Goal: Transaction & Acquisition: Download file/media

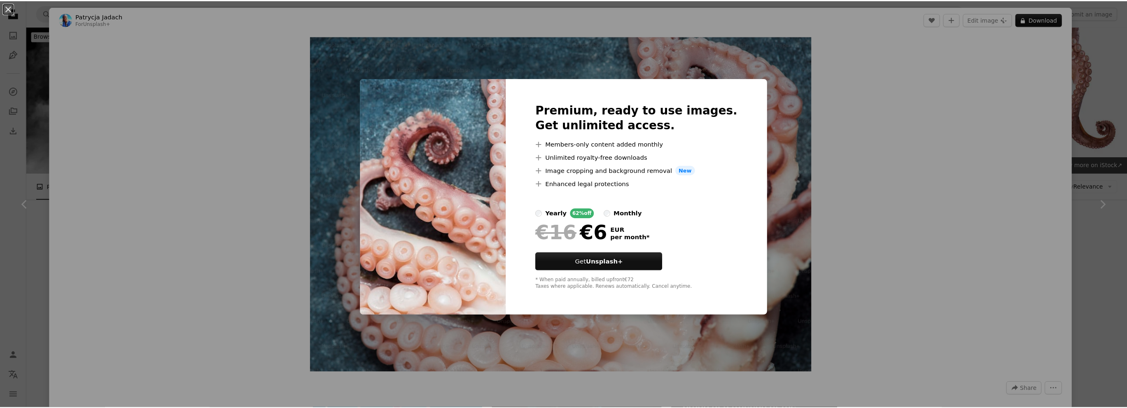
scroll to position [165, 0]
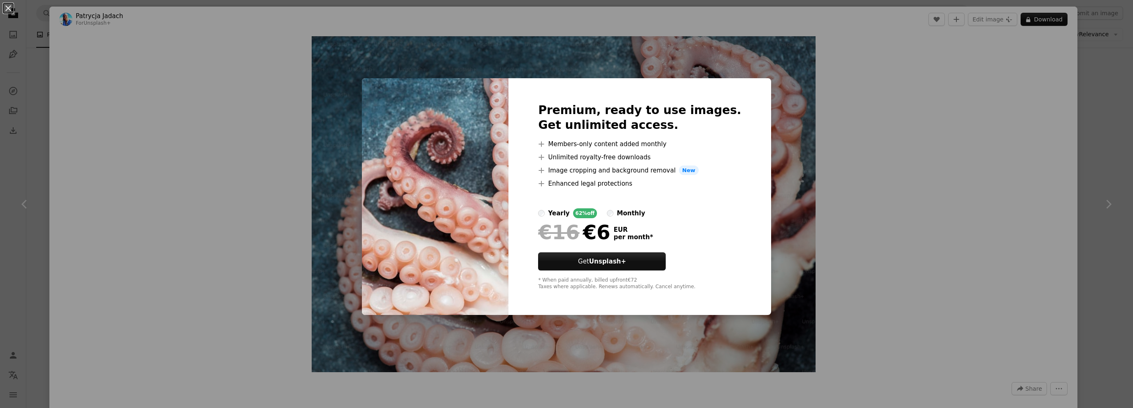
click at [810, 138] on div "An X shape Premium, ready to use images. Get unlimited access. A plus sign Memb…" at bounding box center [566, 204] width 1133 height 408
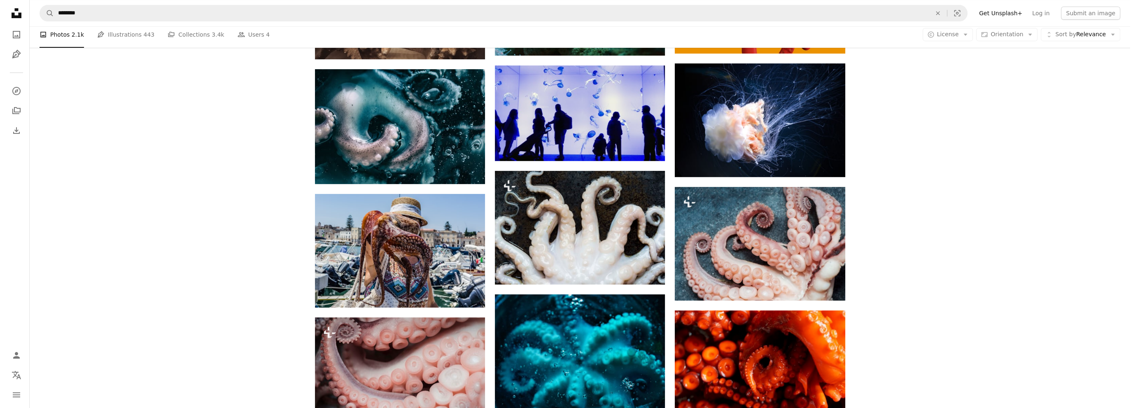
scroll to position [577, 0]
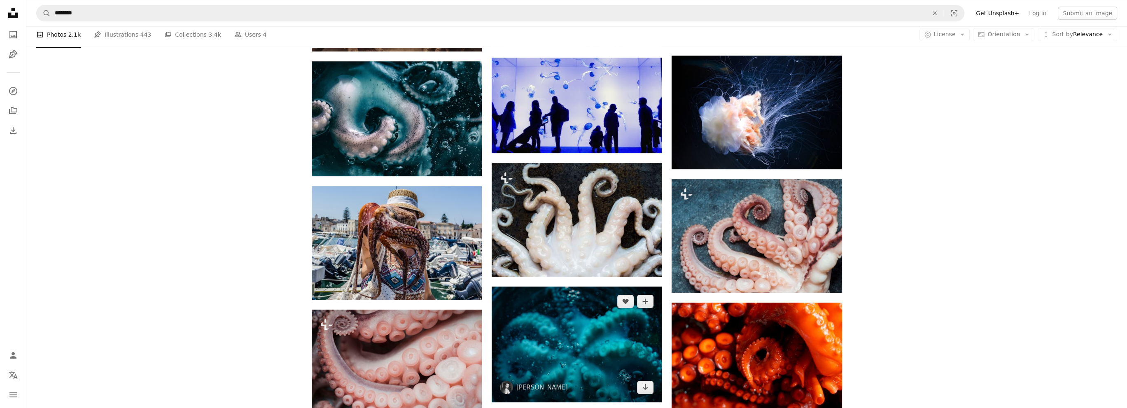
click at [599, 287] on img at bounding box center [577, 345] width 170 height 116
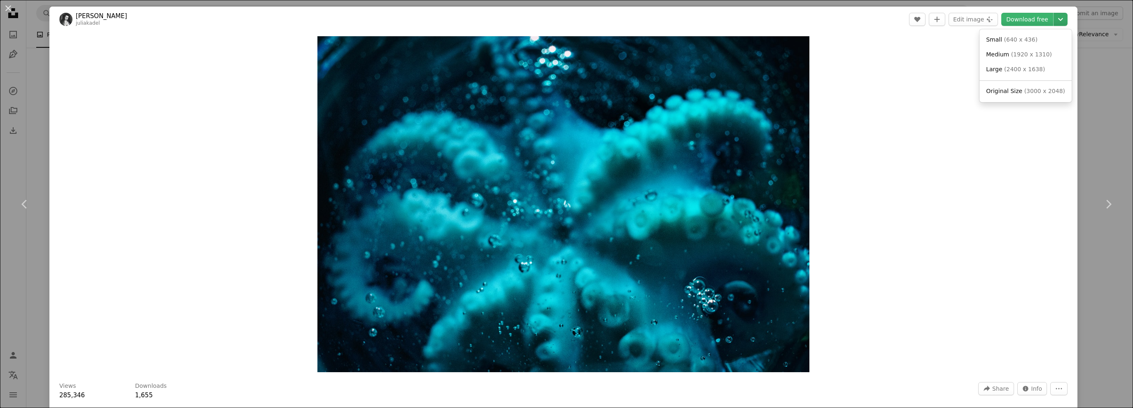
click at [1058, 19] on icon "Choose download size" at bounding box center [1060, 19] width 5 height 3
click at [1023, 52] on span "( 1920 x 1310 )" at bounding box center [1031, 54] width 41 height 7
